Goal: Task Accomplishment & Management: Manage account settings

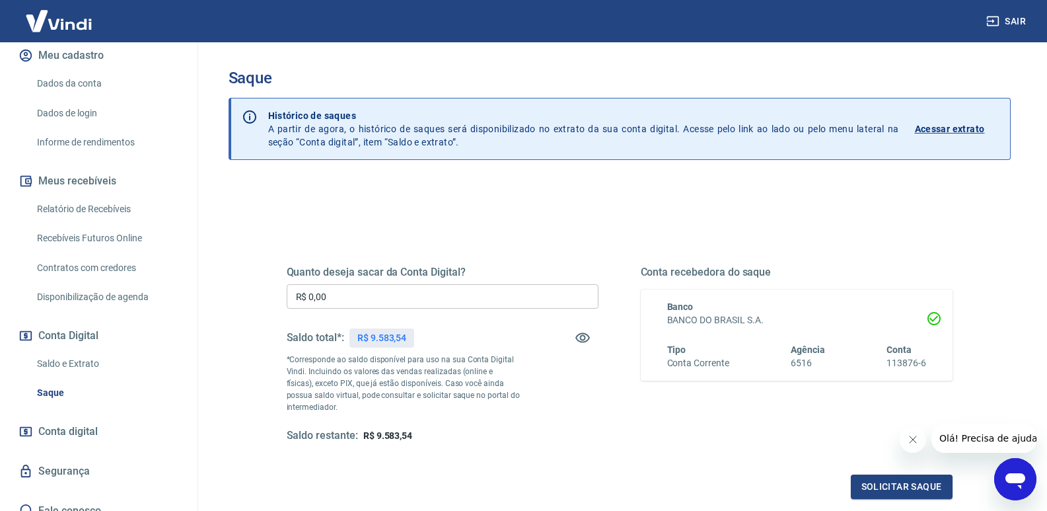
scroll to position [179, 0]
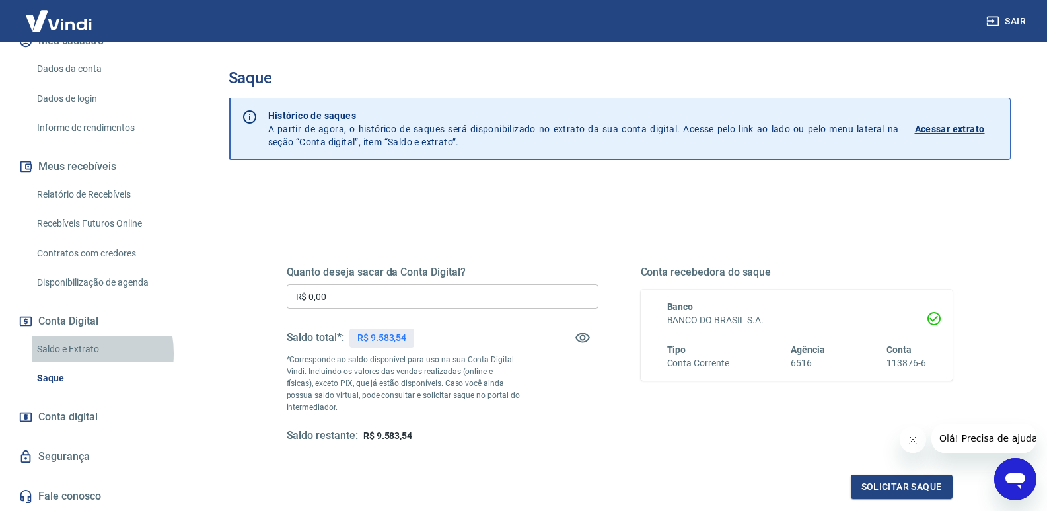
click at [68, 353] on link "Saldo e Extrato" at bounding box center [107, 349] width 150 height 27
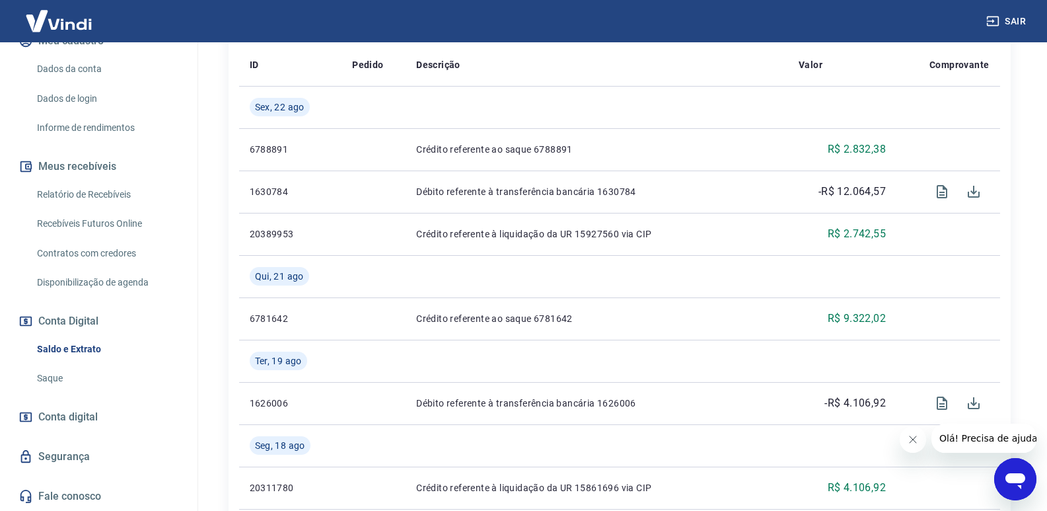
scroll to position [396, 0]
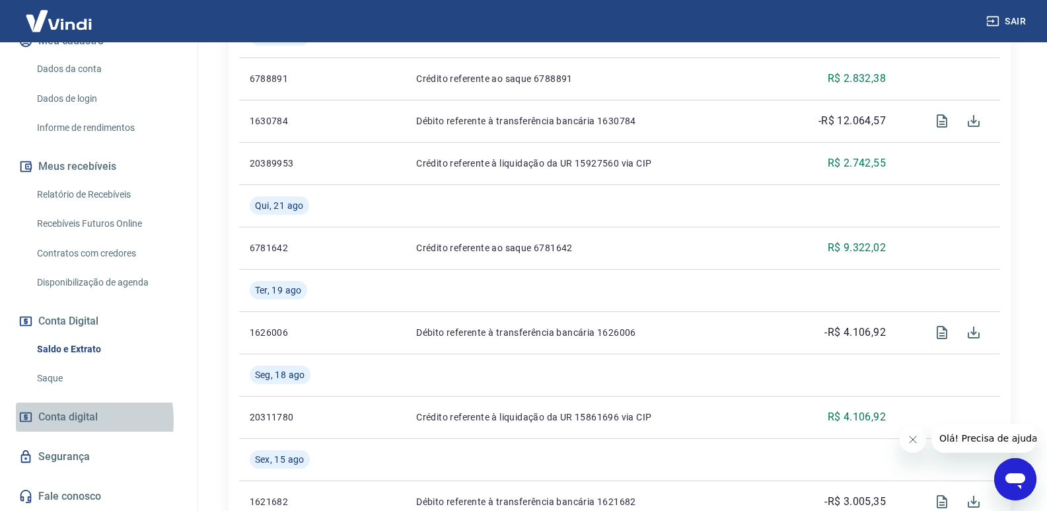
click at [55, 420] on span "Conta digital" at bounding box center [67, 417] width 59 height 19
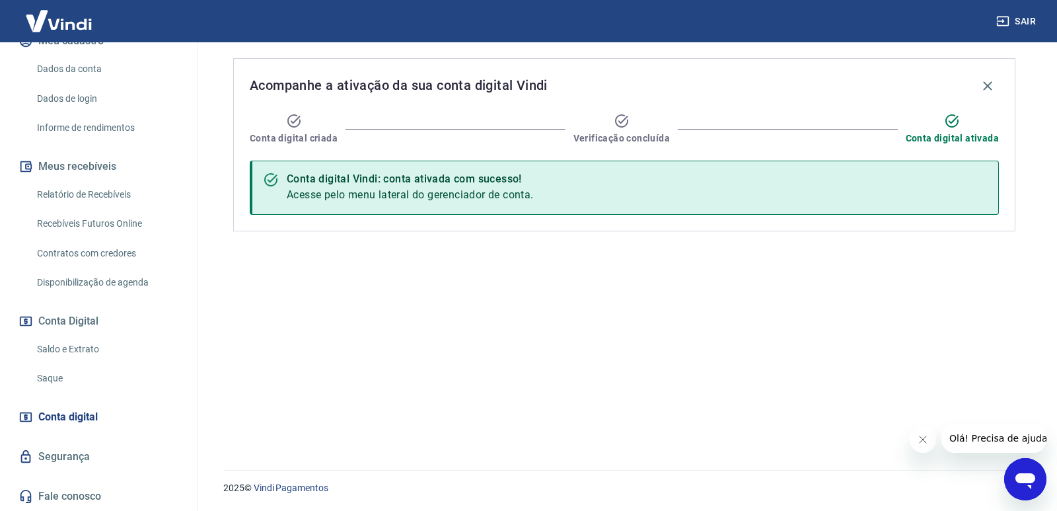
click at [65, 348] on link "Saldo e Extrato" at bounding box center [107, 349] width 150 height 27
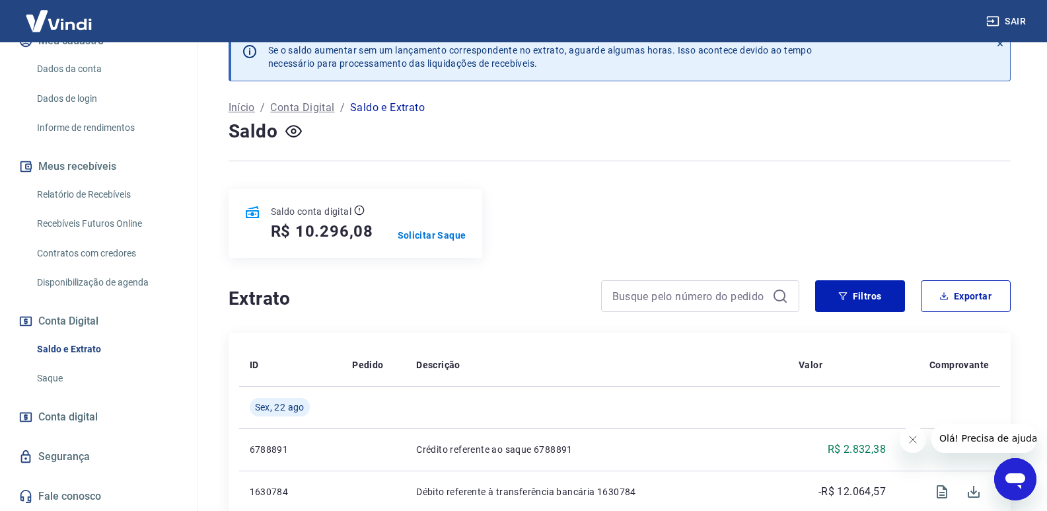
scroll to position [66, 0]
